Goal: Information Seeking & Learning: Learn about a topic

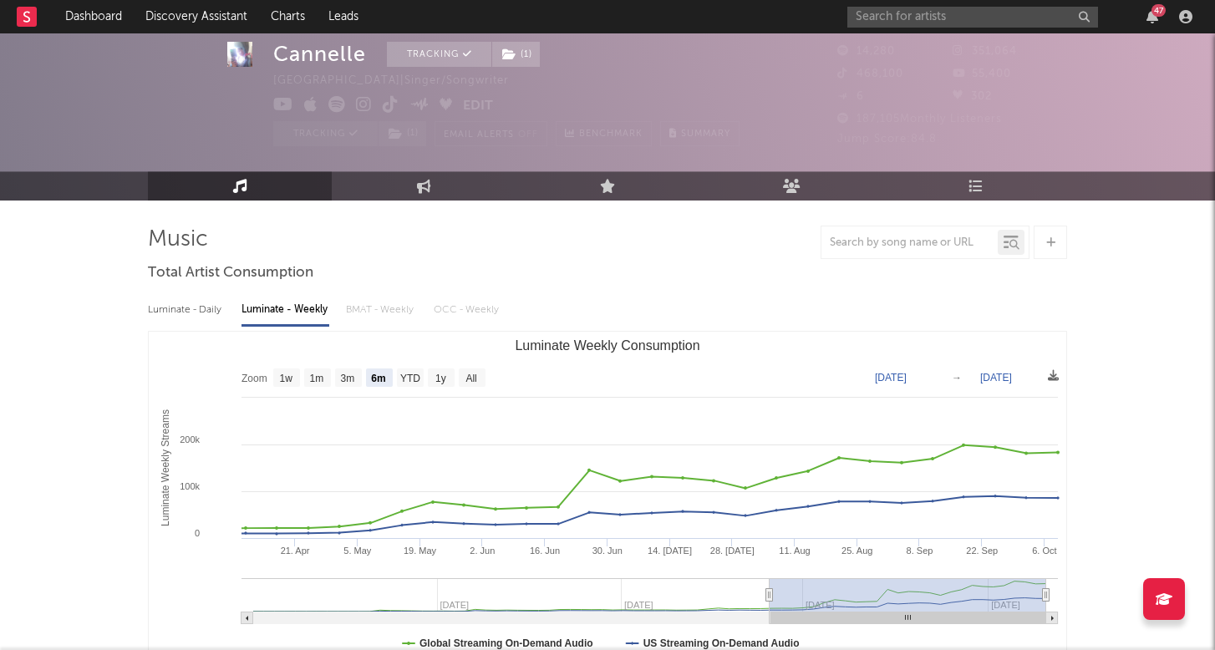
select select "6m"
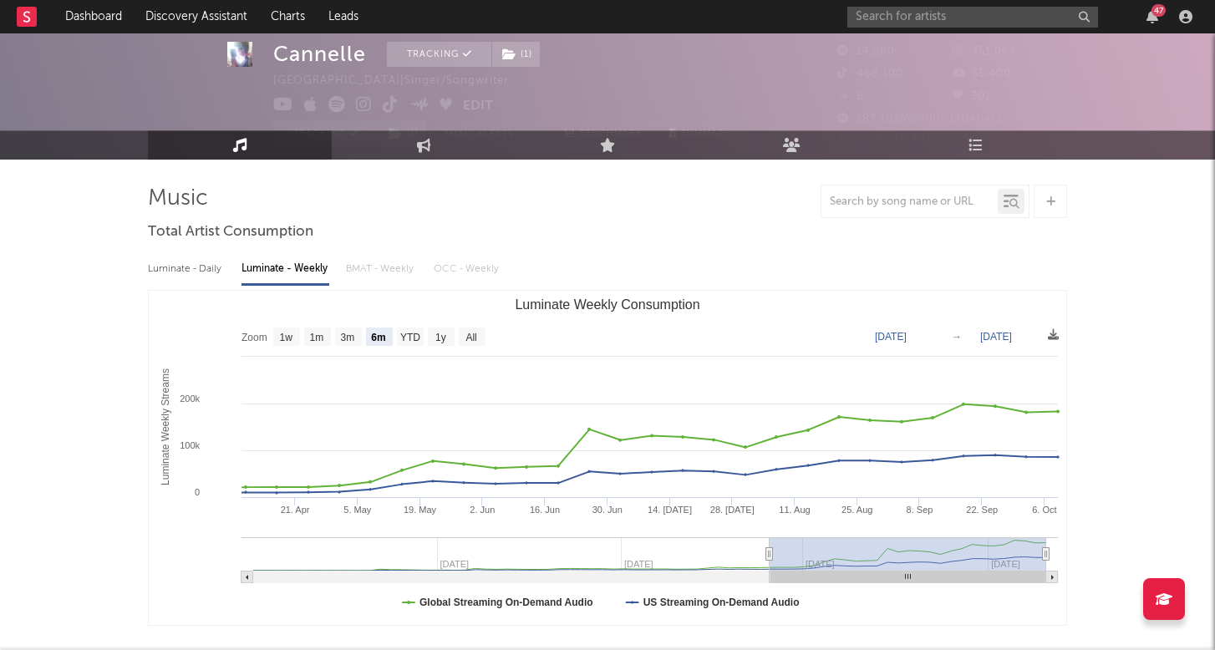
scroll to position [11, 0]
click at [912, 23] on input "text" at bounding box center [972, 17] width 251 height 21
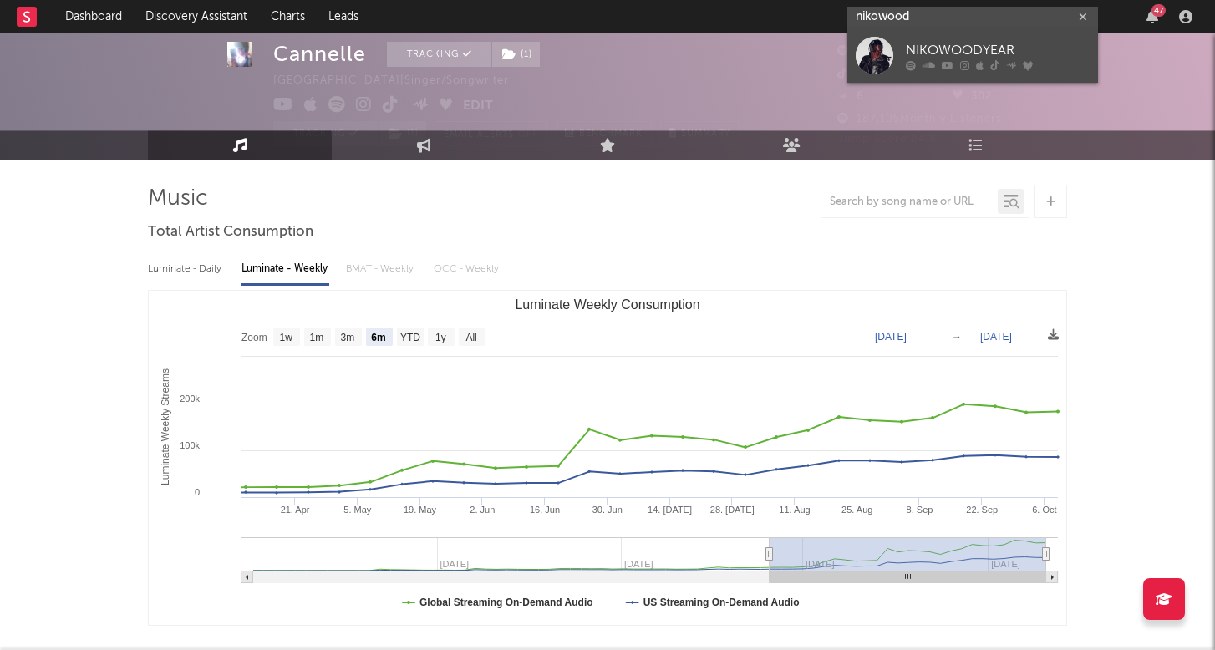
type input "nikowood"
click at [919, 53] on div "NIKOWOODYEAR" at bounding box center [998, 50] width 184 height 20
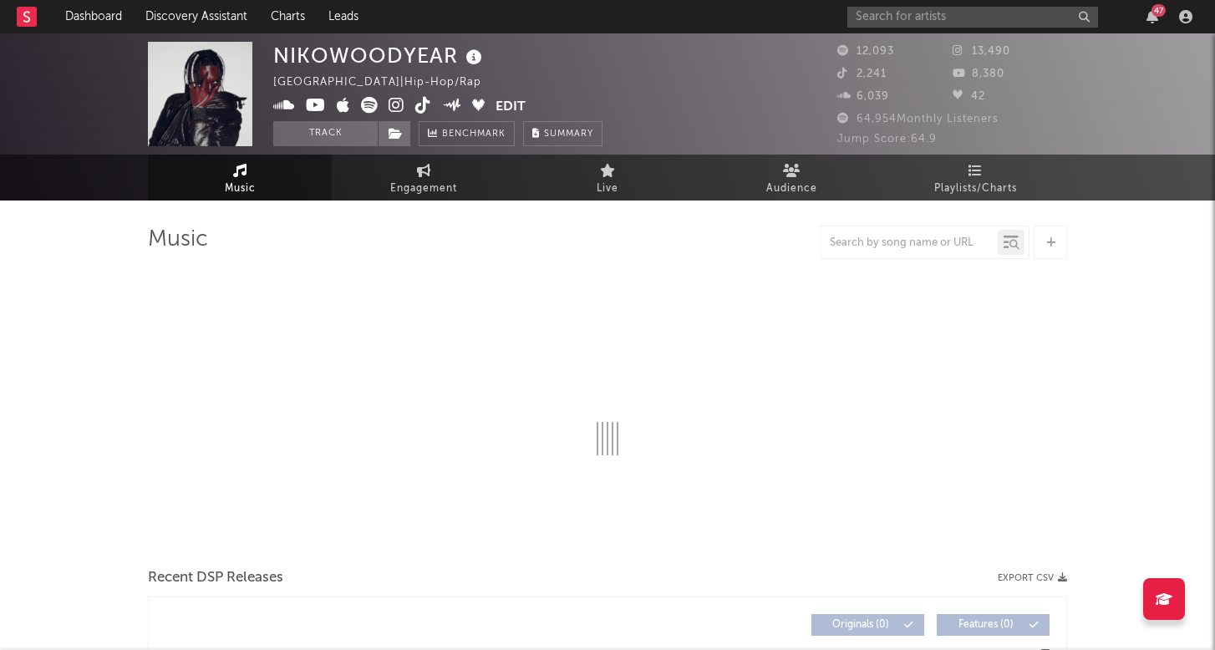
select select "6m"
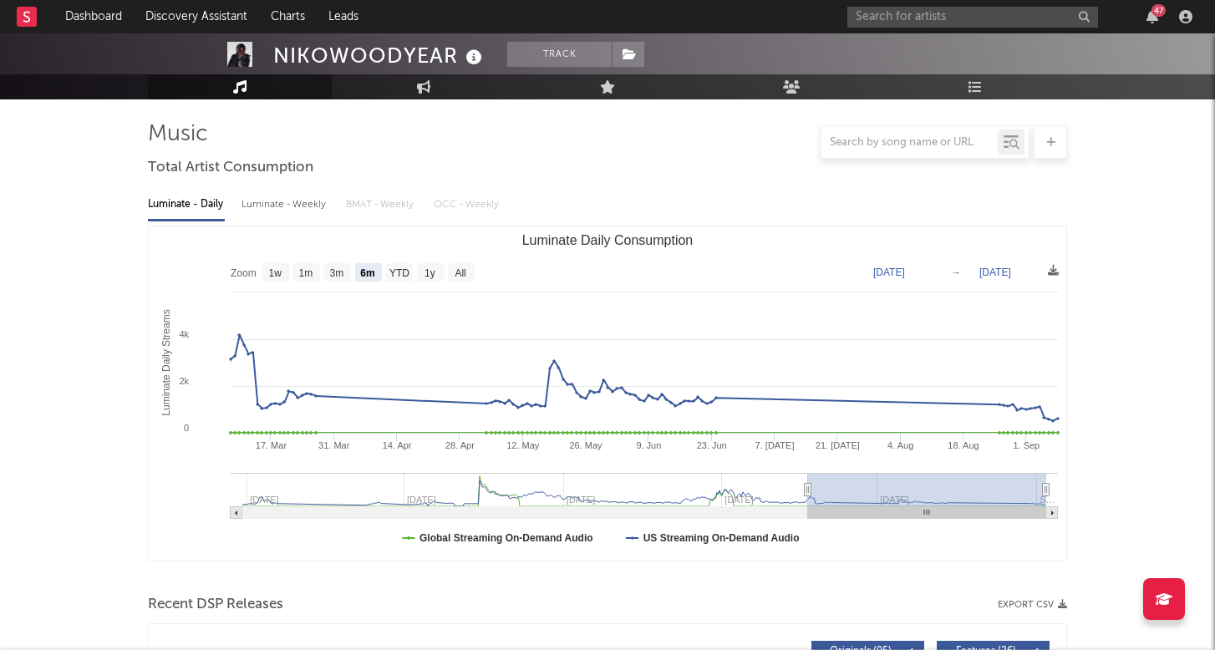
scroll to position [107, 0]
click at [279, 200] on div "Luminate - Weekly" at bounding box center [285, 203] width 88 height 28
select select "6m"
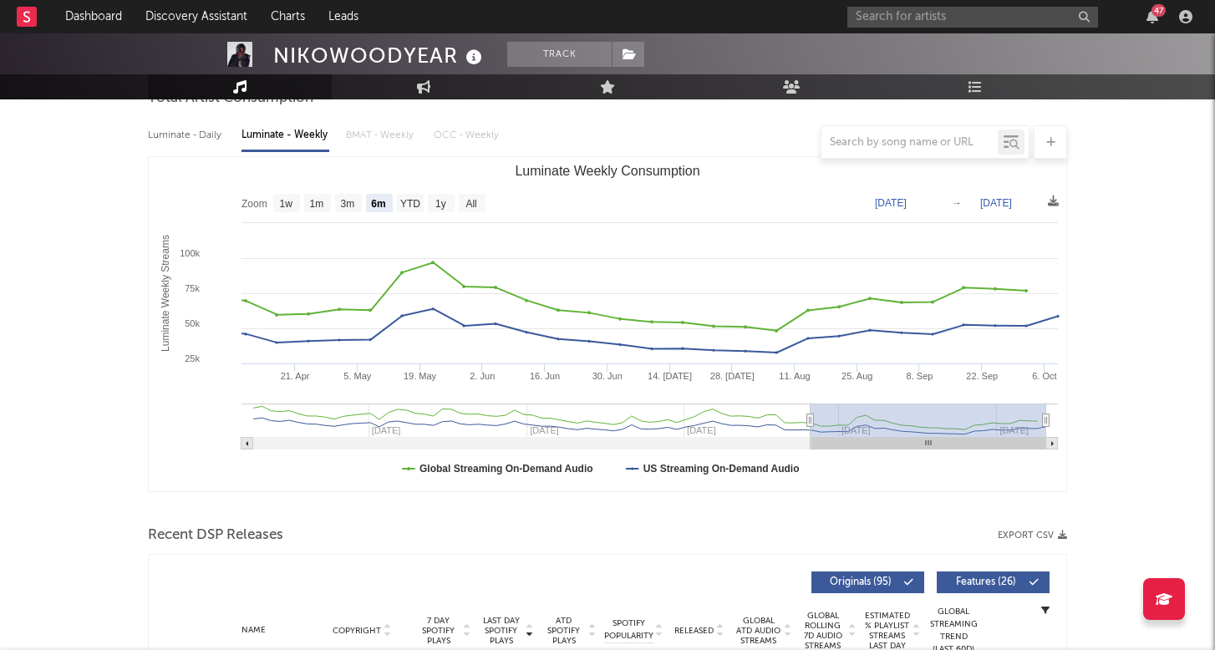
scroll to position [72, 0]
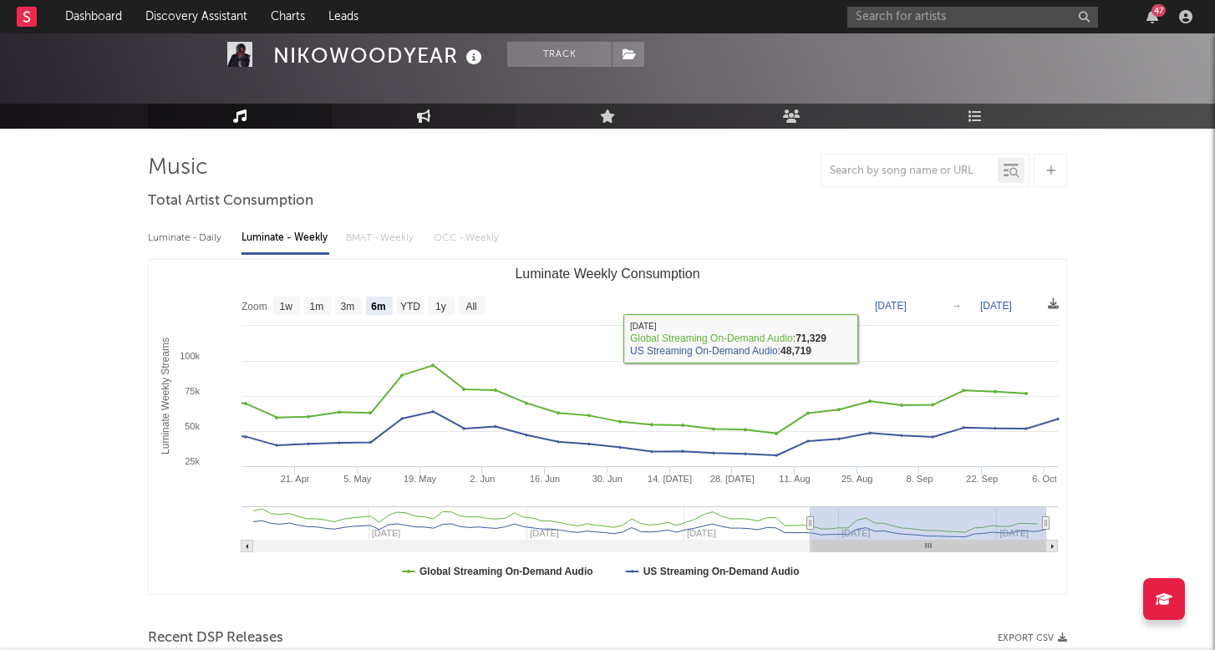
click at [438, 117] on link "Engagement" at bounding box center [424, 116] width 184 height 25
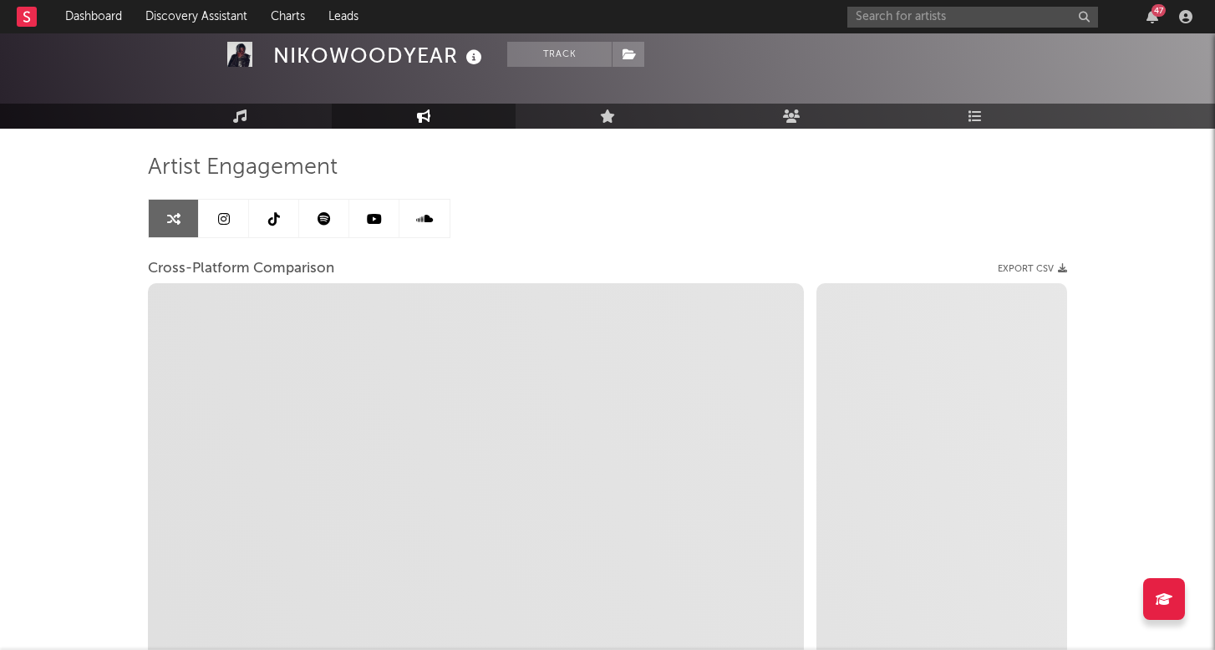
select select "1w"
select select "1m"
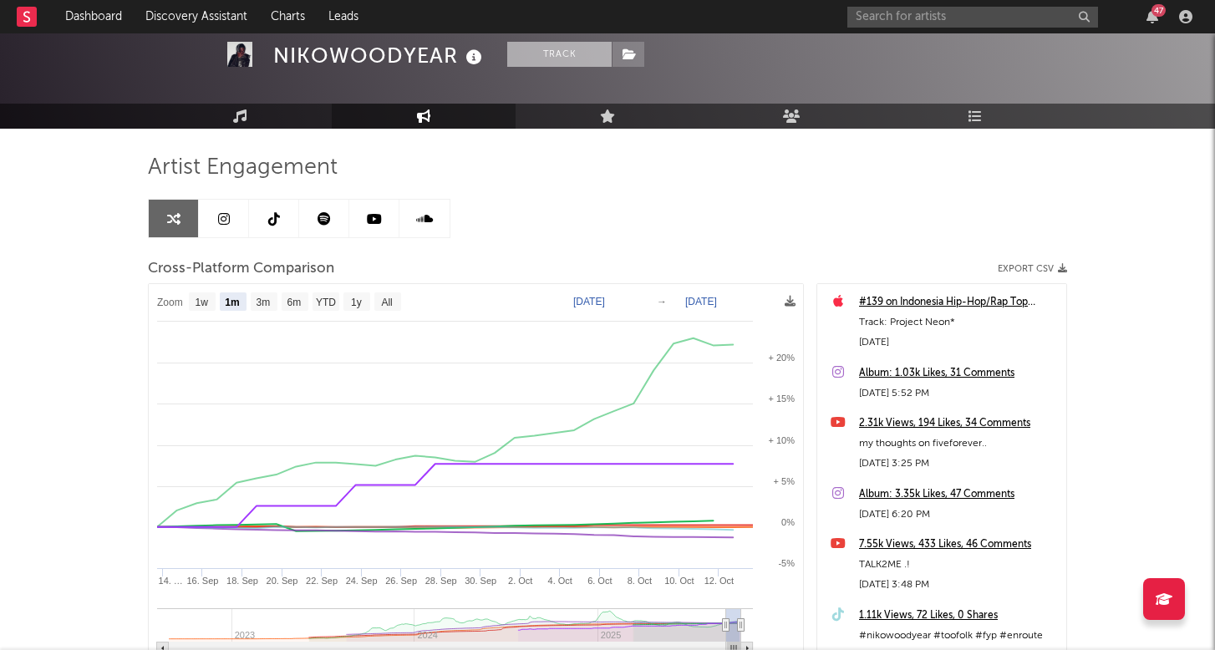
click at [559, 47] on button "Track" at bounding box center [559, 54] width 104 height 25
select select "1w"
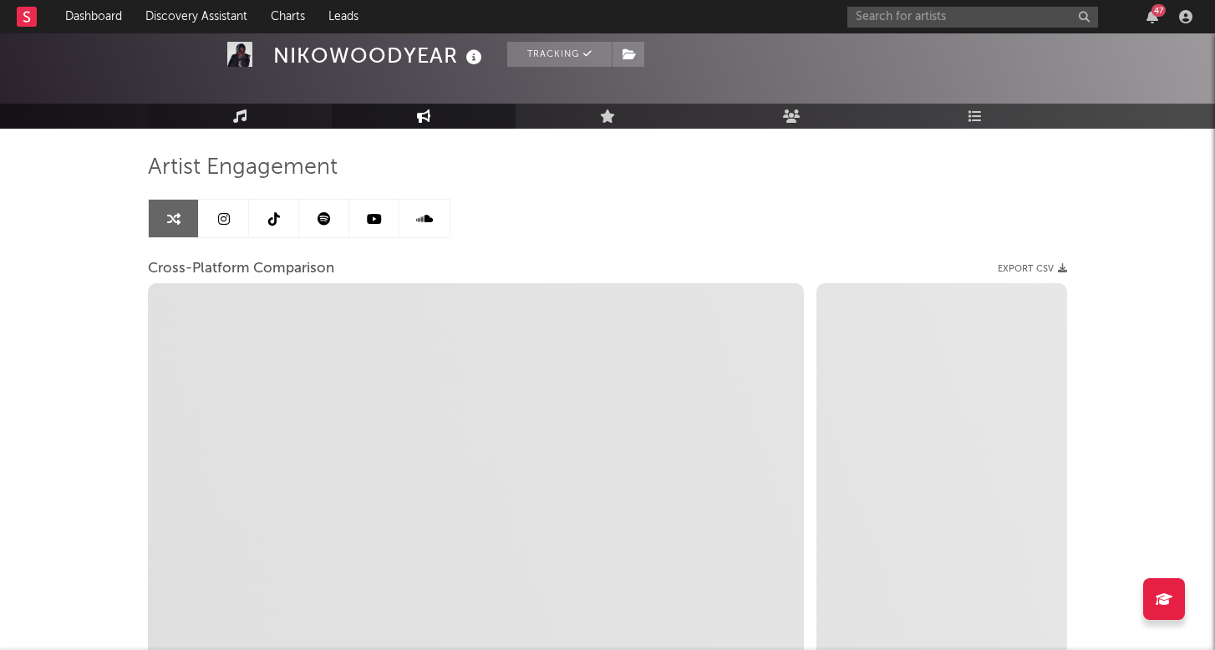
select select "1m"
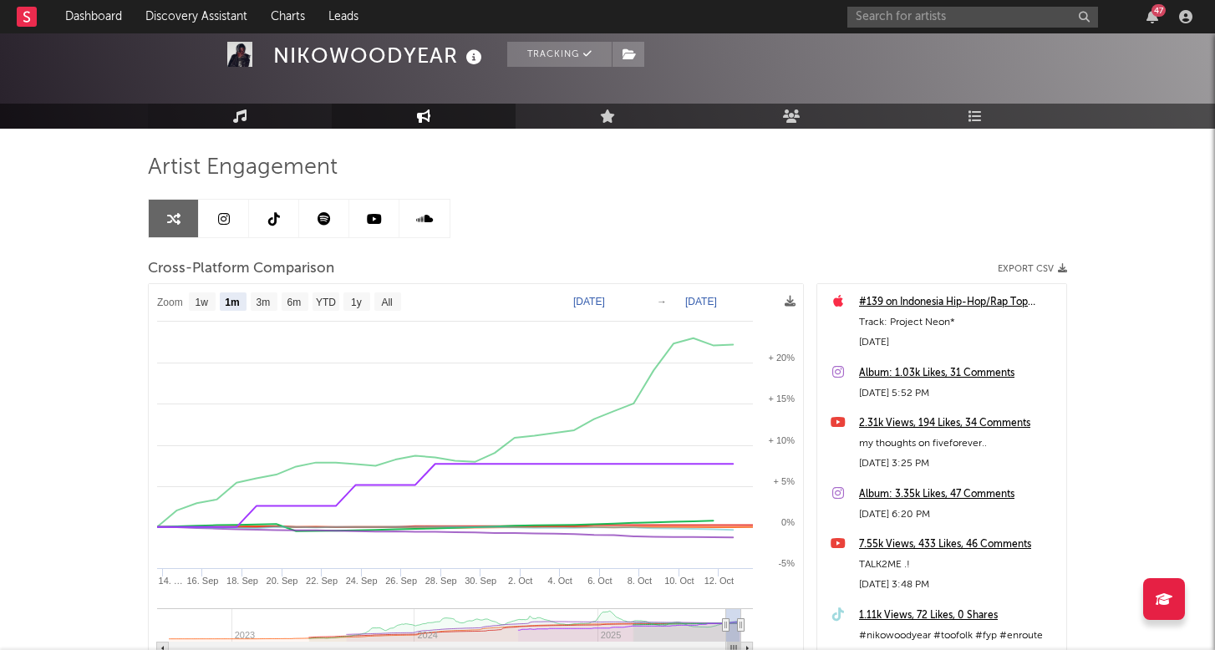
click at [250, 106] on link "Music" at bounding box center [240, 116] width 184 height 25
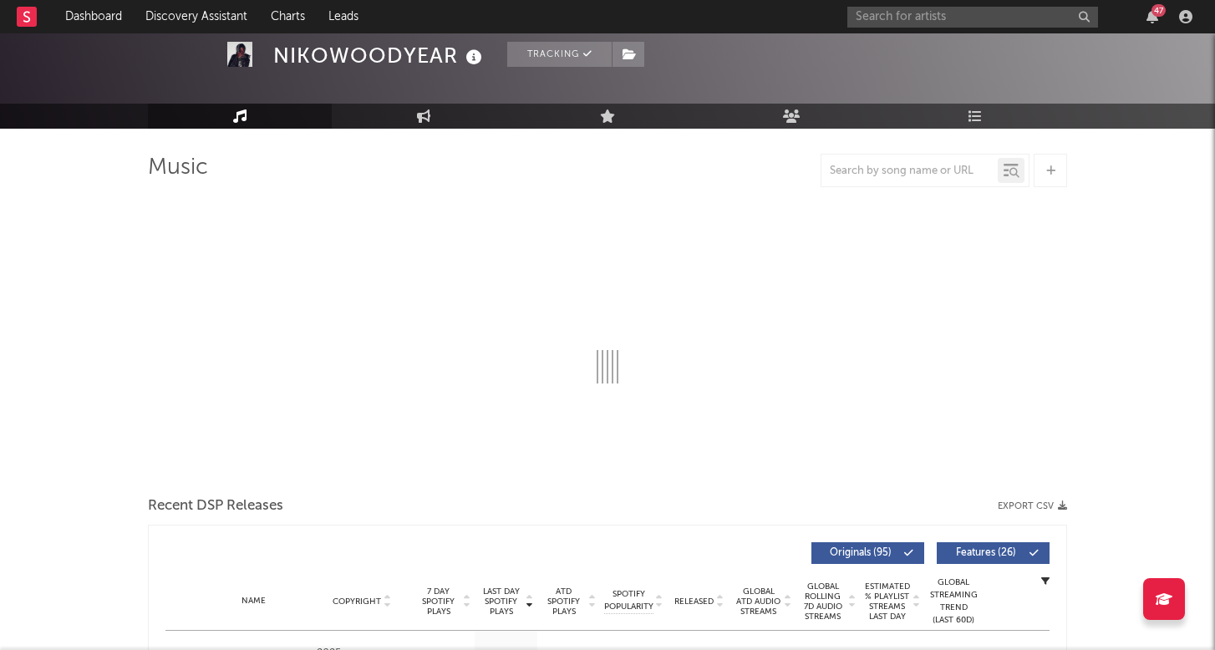
select select "6m"
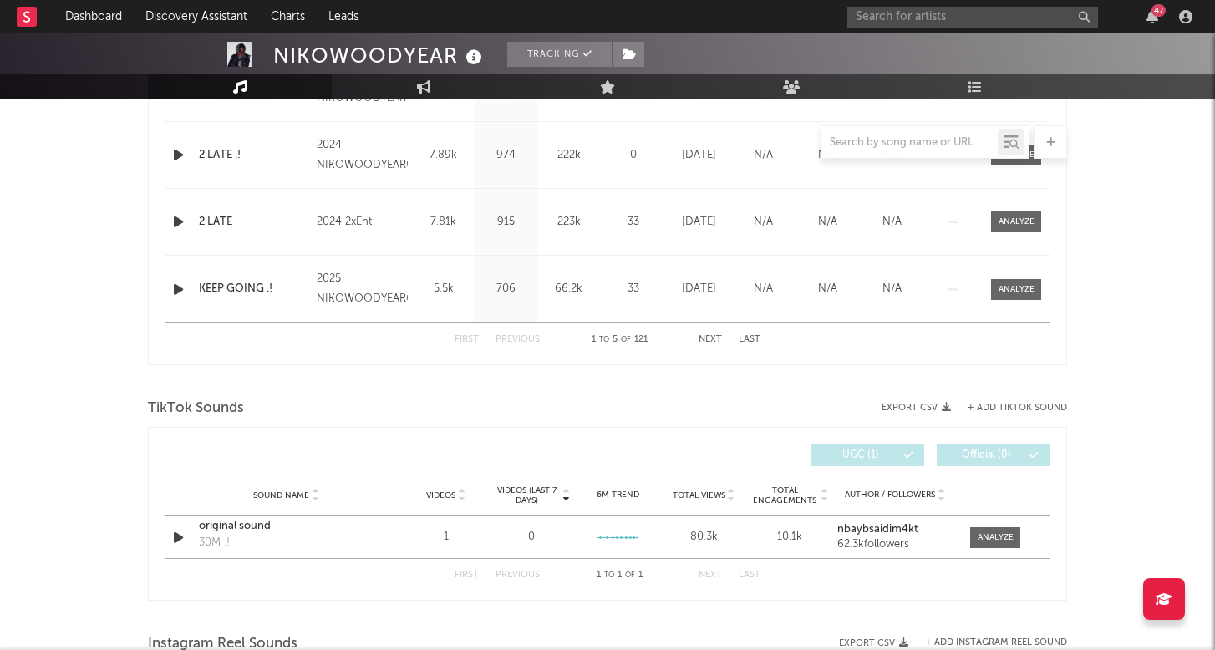
scroll to position [1355, 0]
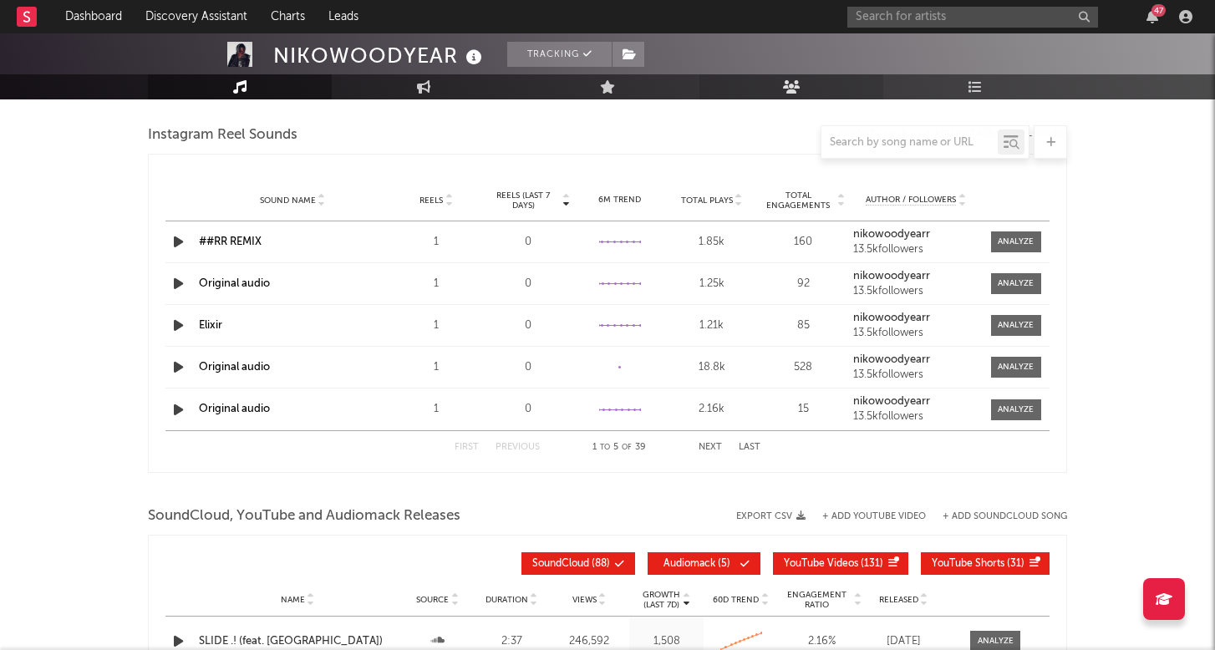
click at [811, 85] on link "Audience" at bounding box center [791, 86] width 184 height 25
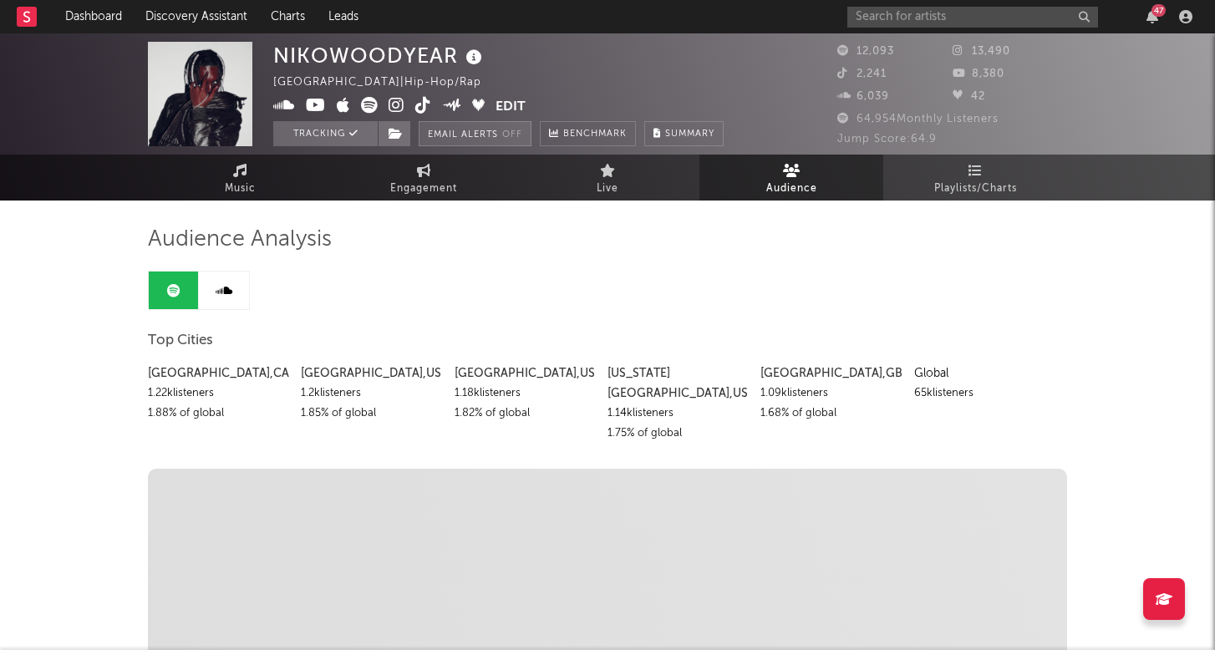
click at [494, 135] on button "Email Alerts Off" at bounding box center [475, 133] width 113 height 25
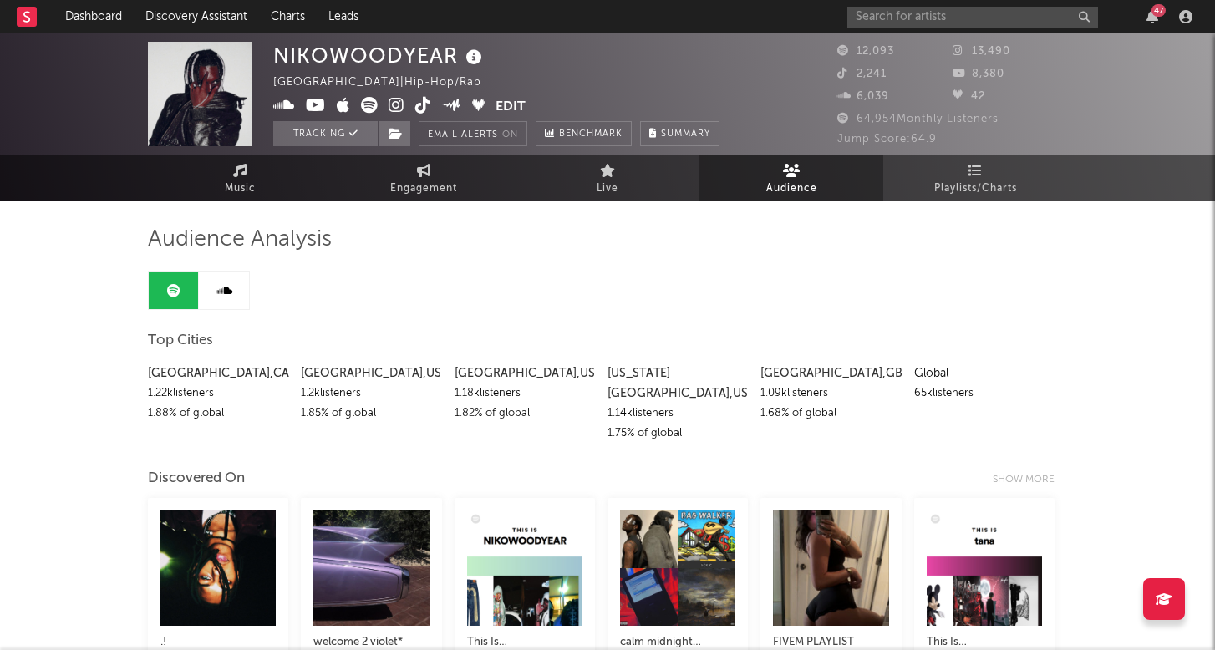
click at [396, 102] on icon at bounding box center [397, 105] width 16 height 17
click at [414, 181] on span "Engagement" at bounding box center [423, 189] width 67 height 20
select select "1w"
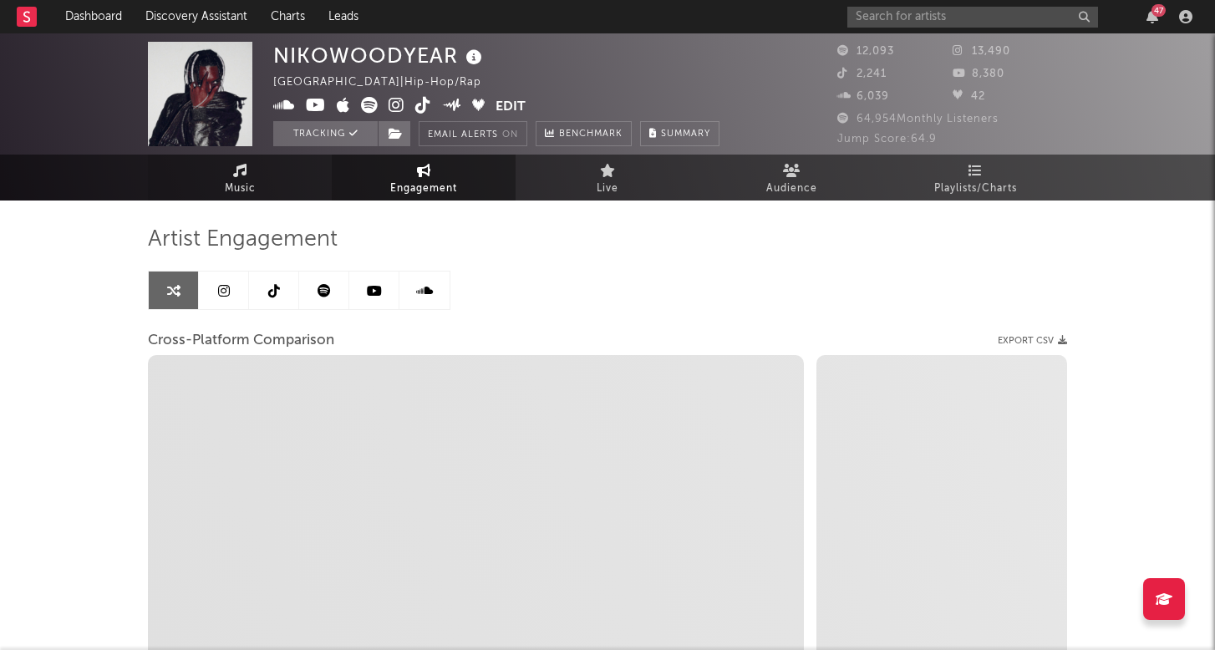
click at [289, 185] on link "Music" at bounding box center [240, 178] width 184 height 46
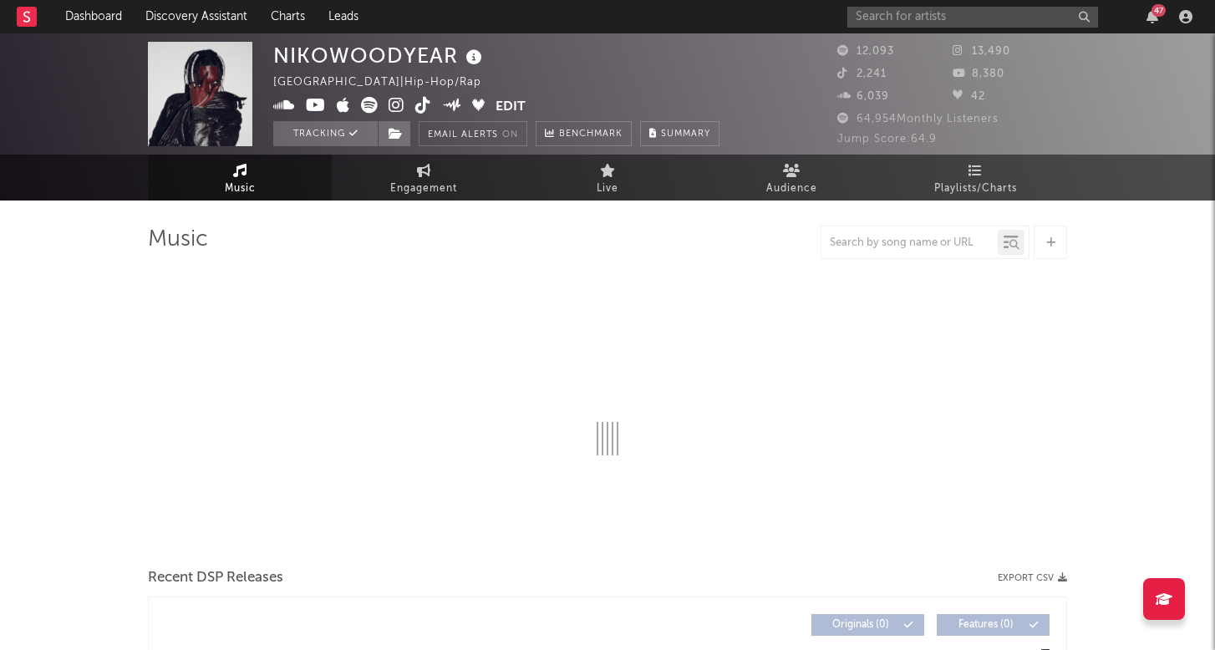
select select "6m"
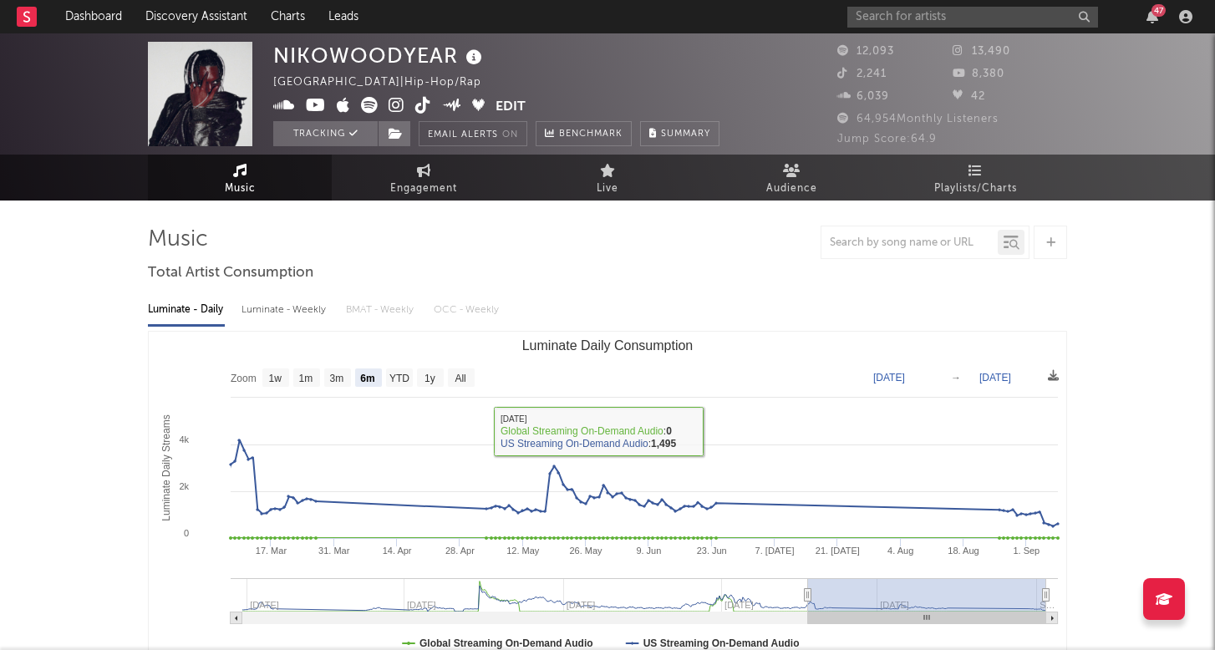
click at [290, 312] on div "Luminate - Weekly" at bounding box center [285, 310] width 88 height 28
select select "6m"
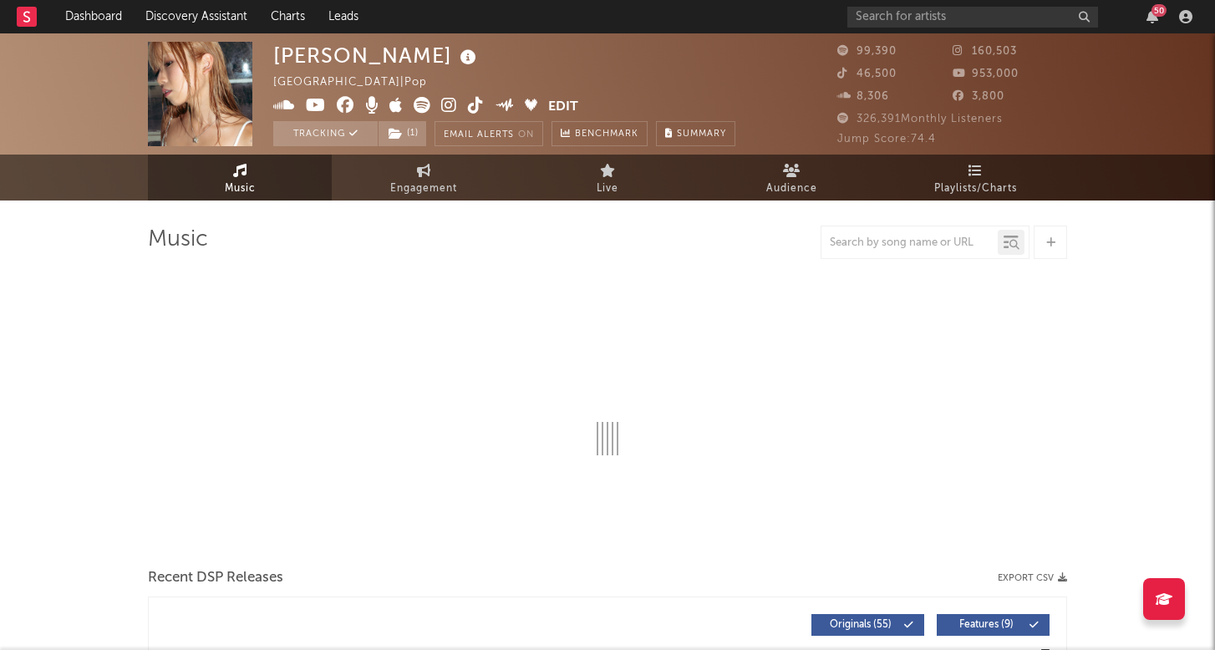
select select "6m"
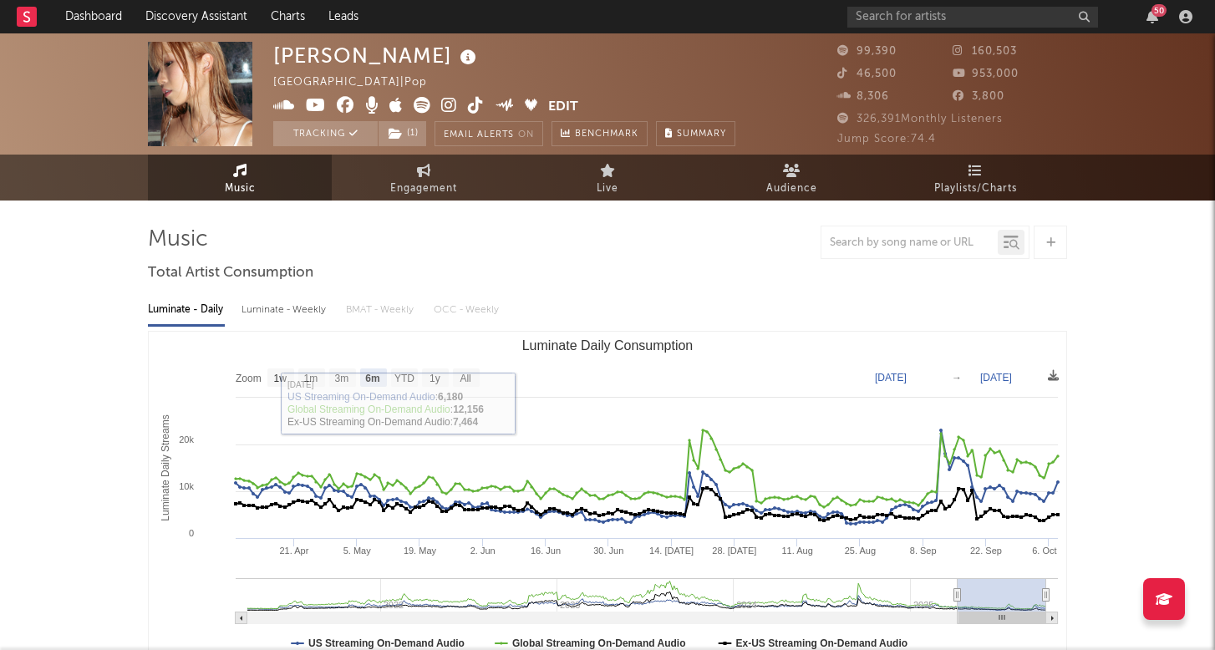
click at [288, 335] on rect "Luminate Daily Consumption" at bounding box center [607, 499] width 917 height 334
click at [295, 323] on div "Luminate - Weekly" at bounding box center [285, 310] width 88 height 28
select select "6m"
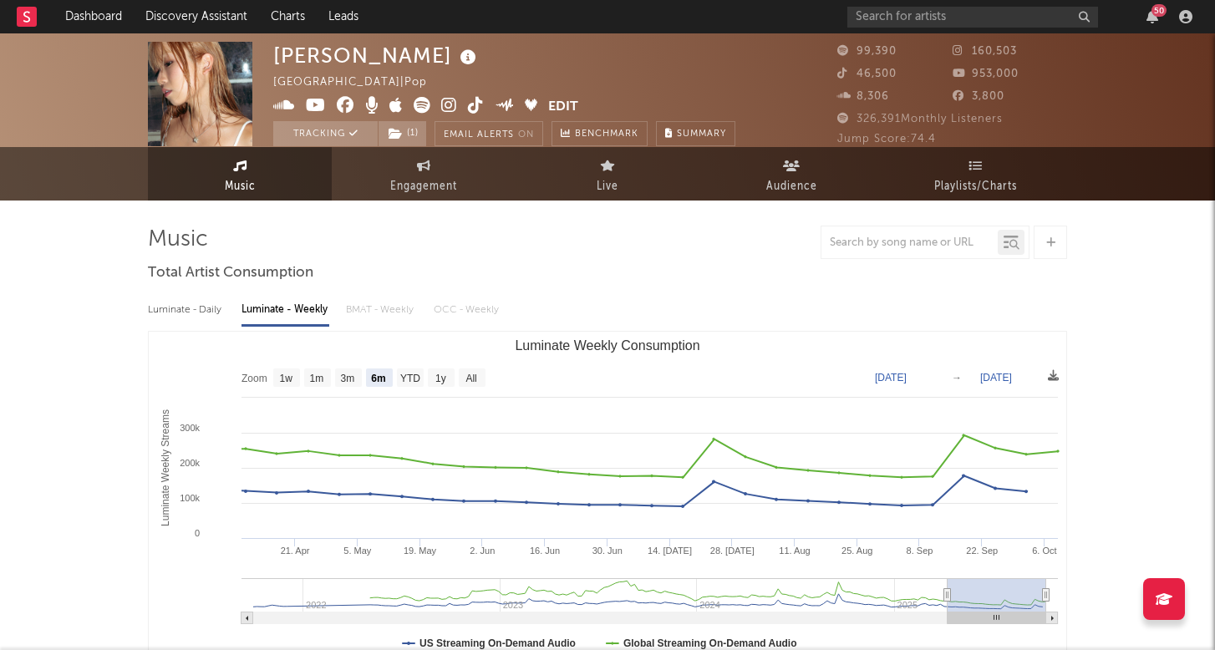
scroll to position [-23, 0]
